Goal: Task Accomplishment & Management: Complete application form

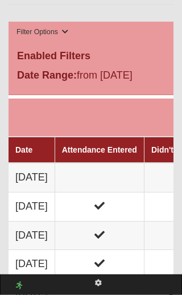
scroll to position [782, 0]
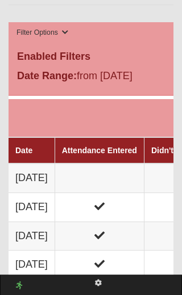
click at [123, 173] on td at bounding box center [99, 177] width 89 height 29
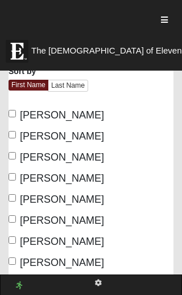
scroll to position [396, 0]
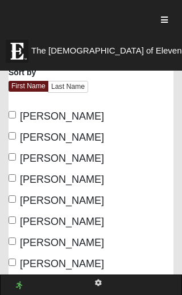
click at [16, 111] on input "[PERSON_NAME]" at bounding box center [12, 114] width 7 height 7
checkbox input "true"
click at [16, 132] on input "[PERSON_NAME]" at bounding box center [12, 135] width 7 height 7
checkbox input "true"
click at [14, 153] on input "David Piper" at bounding box center [12, 156] width 7 height 7
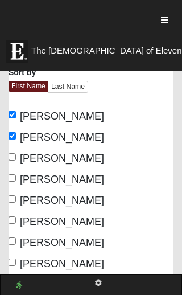
checkbox input "true"
click at [19, 193] on label "Douglas Mooneyhan" at bounding box center [57, 200] width 96 height 15
click at [16, 195] on input "Douglas Mooneyhan" at bounding box center [12, 198] width 7 height 7
checkbox input "true"
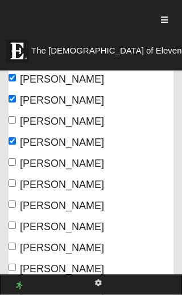
scroll to position [455, 0]
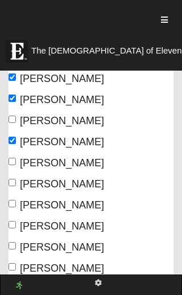
click at [12, 179] on input "Elizabeth Grooms" at bounding box center [12, 182] width 7 height 7
checkbox input "true"
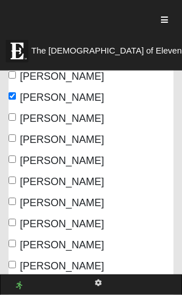
scroll to position [542, 0]
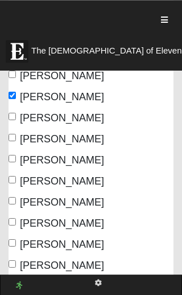
click at [14, 176] on input "Juliane McQuaig" at bounding box center [12, 179] width 7 height 7
checkbox input "true"
click at [15, 197] on input "Katlyn McNeal" at bounding box center [12, 200] width 7 height 7
checkbox input "true"
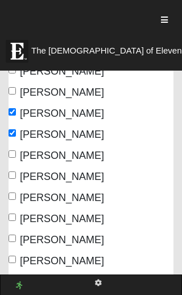
scroll to position [610, 0]
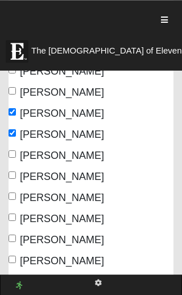
click at [15, 192] on input "[PERSON_NAME]" at bounding box center [12, 195] width 7 height 7
checkbox input "true"
click at [16, 213] on input "Kimberly Cothern" at bounding box center [12, 216] width 7 height 7
checkbox input "true"
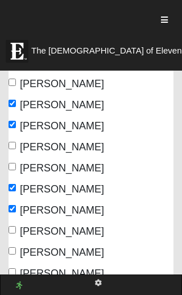
scroll to position [643, 0]
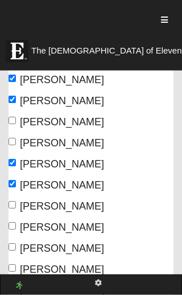
click at [16, 201] on input "Kirstie Martinez" at bounding box center [12, 204] width 7 height 7
checkbox input "true"
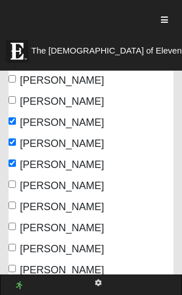
scroll to position [686, 0]
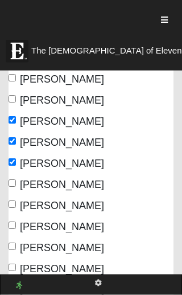
click at [16, 200] on input "Lea Jenkins" at bounding box center [12, 203] width 7 height 7
checkbox input "true"
click at [10, 221] on input "Lisa Armele" at bounding box center [12, 224] width 7 height 7
checkbox input "true"
click at [16, 242] on input "Sarah Brigman" at bounding box center [12, 245] width 7 height 7
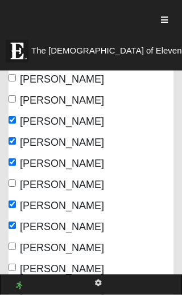
checkbox input "true"
click at [16, 263] on input "Scott Davis" at bounding box center [12, 266] width 7 height 7
checkbox input "true"
click at [16, 284] on input "Teresa Faircloth" at bounding box center [12, 287] width 7 height 7
checkbox input "true"
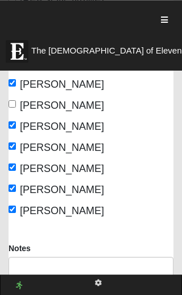
scroll to position [765, 0]
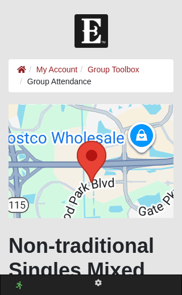
click at [68, 68] on link "My Account" at bounding box center [56, 69] width 41 height 9
